Goal: Transaction & Acquisition: Purchase product/service

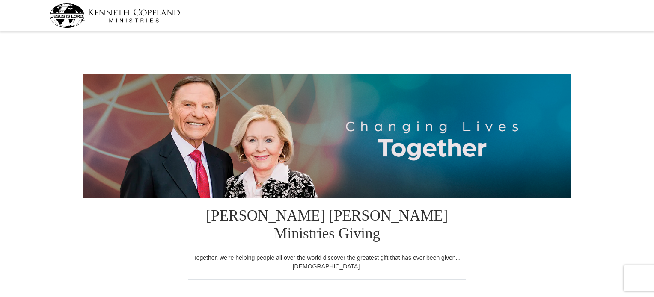
select select "NC"
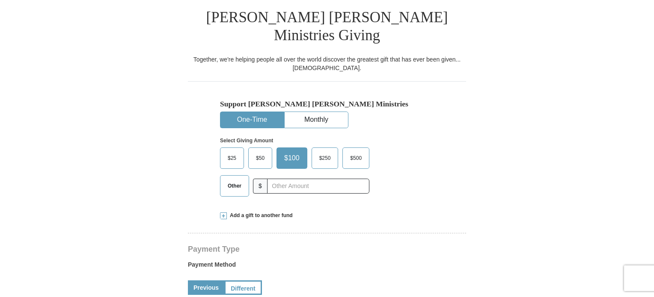
scroll to position [214, 0]
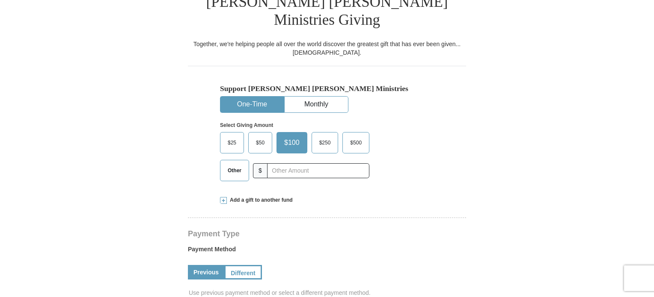
click at [234, 164] on span "Other" at bounding box center [234, 170] width 22 height 13
click at [0, 0] on input "Other" at bounding box center [0, 0] width 0 height 0
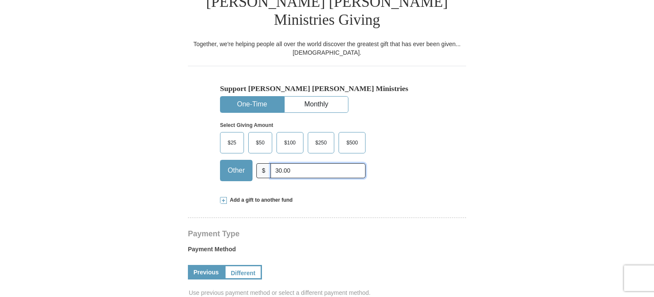
type input "30.00"
click at [342, 197] on div "Add a gift to another fund" at bounding box center [327, 200] width 214 height 7
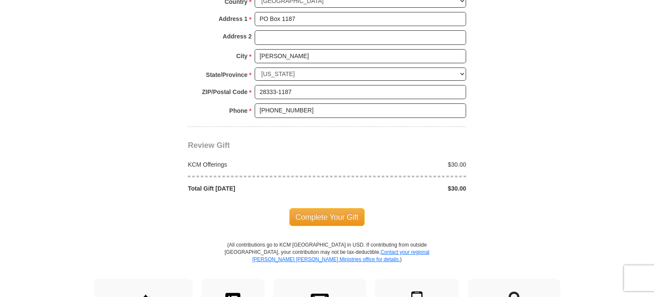
scroll to position [856, 0]
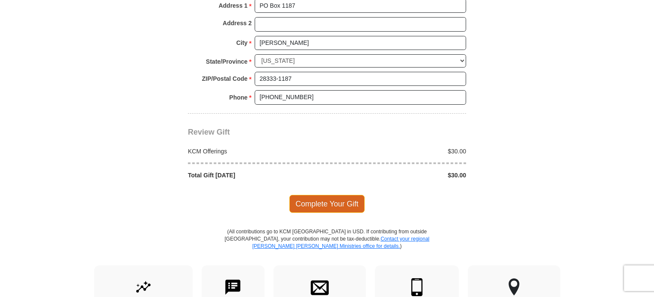
click at [320, 195] on span "Complete Your Gift" at bounding box center [327, 204] width 76 height 18
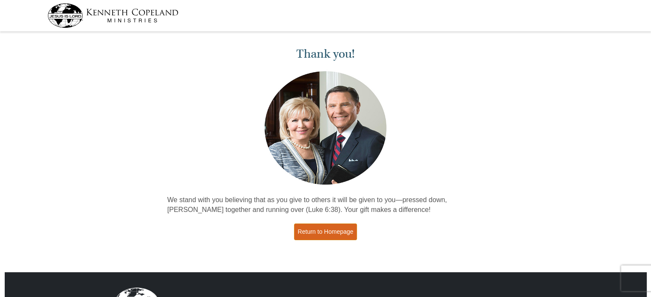
click at [318, 236] on link "Return to Homepage" at bounding box center [325, 232] width 63 height 17
